Goal: Complete application form: Complete application form

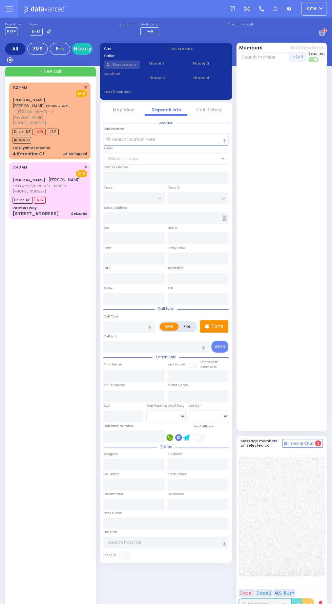
click at [45, 101] on link "[PERSON_NAME]" at bounding box center [29, 99] width 33 height 5
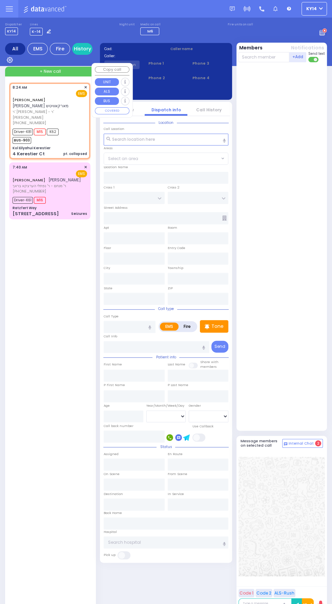
select select
type input "pt. collapsed"
radio input "true"
type input "[PERSON_NAME]"
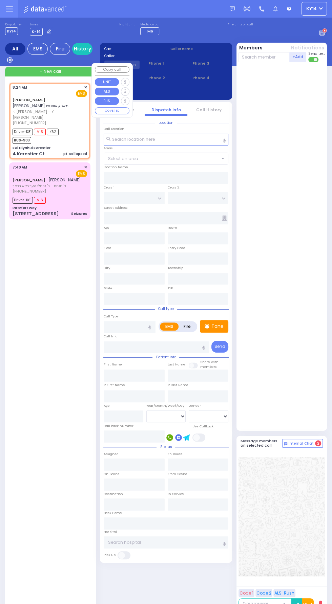
select select
type input "08:24"
type input "08:26"
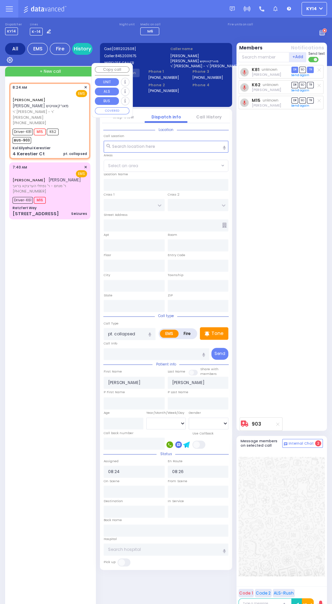
type input "Kol Eilyahui Kerestier"
type input "KAHAN DR"
type input "[PERSON_NAME] BLVD"
type input "4 Kerestier Ct"
type input "[PERSON_NAME]"
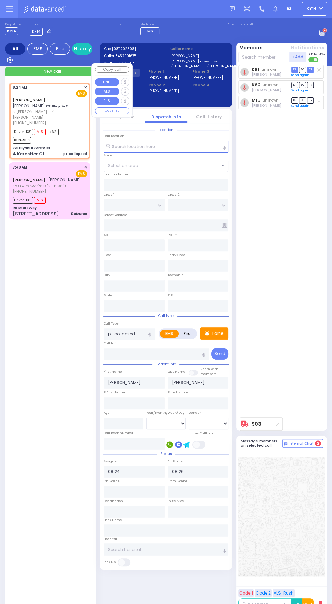
type input "[US_STATE]"
type input "10950"
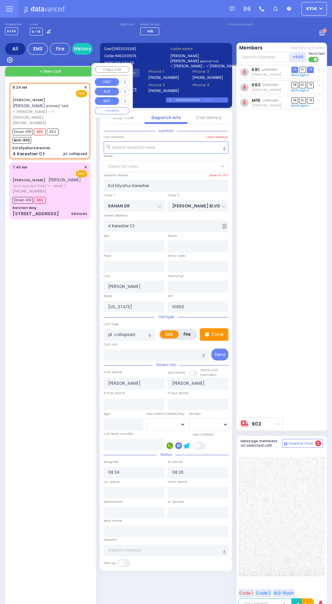
select select "SECTION 4"
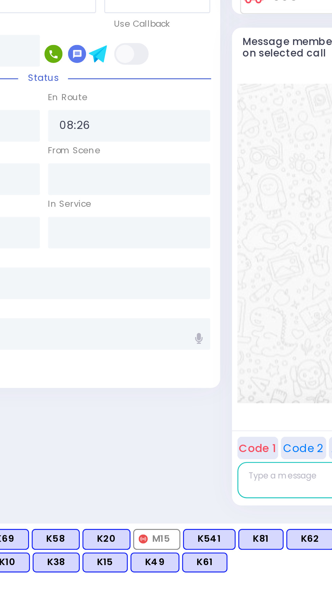
scroll to position [92, 0]
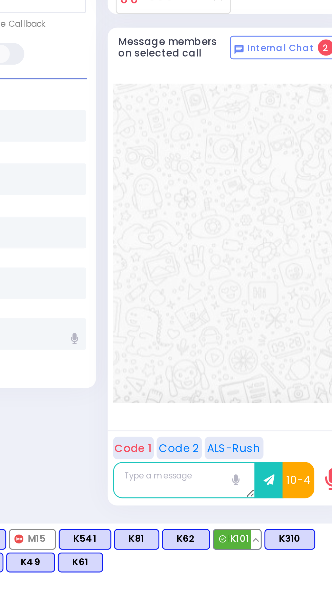
click at [293, 582] on span "K101" at bounding box center [285, 579] width 18 height 7
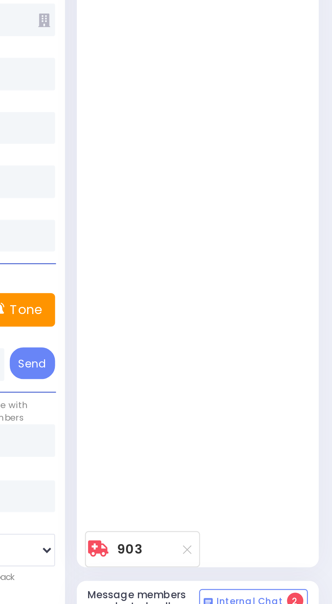
select select
radio input "true"
select select
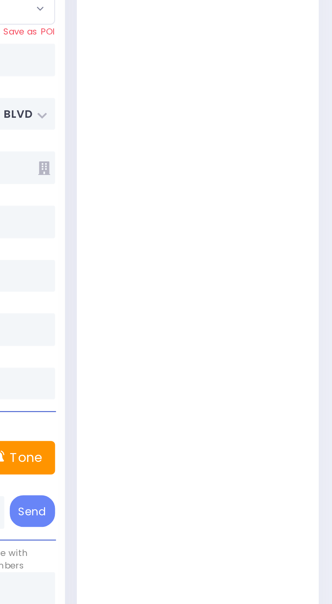
select select "SECTION 4"
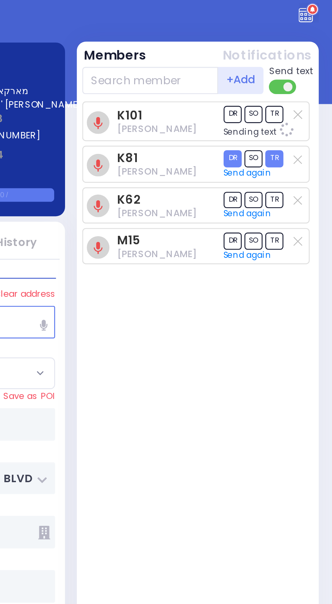
scroll to position [0, 0]
